Goal: Task Accomplishment & Management: Use online tool/utility

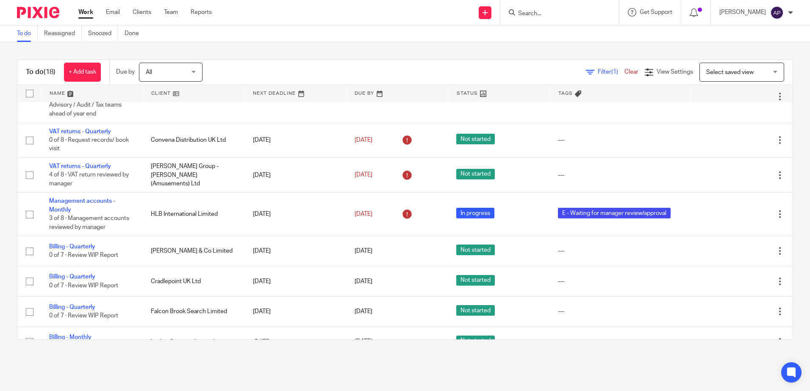
scroll to position [188, 0]
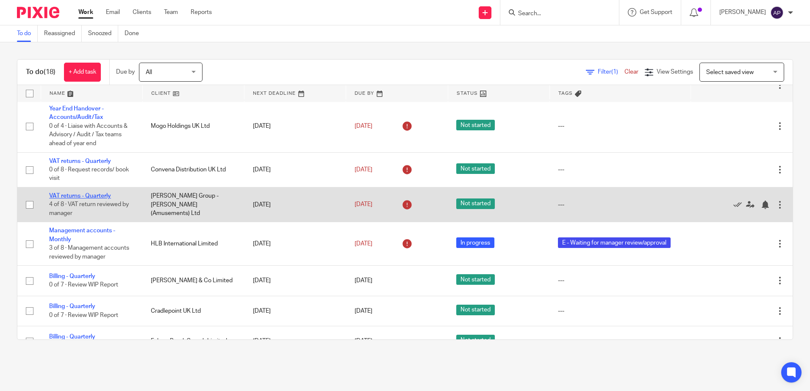
click at [93, 197] on link "VAT returns - Quarterly" at bounding box center [80, 196] width 62 height 6
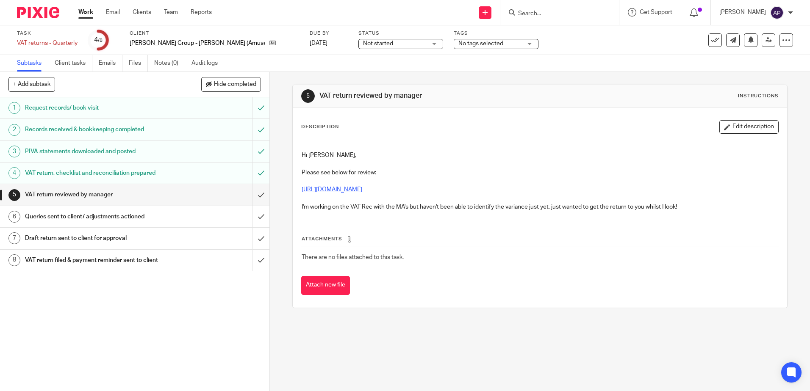
click at [362, 188] on link "https://cloudimanage.com/work/link/f/LLP!10316949" at bounding box center [332, 190] width 61 height 6
